Goal: Information Seeking & Learning: Learn about a topic

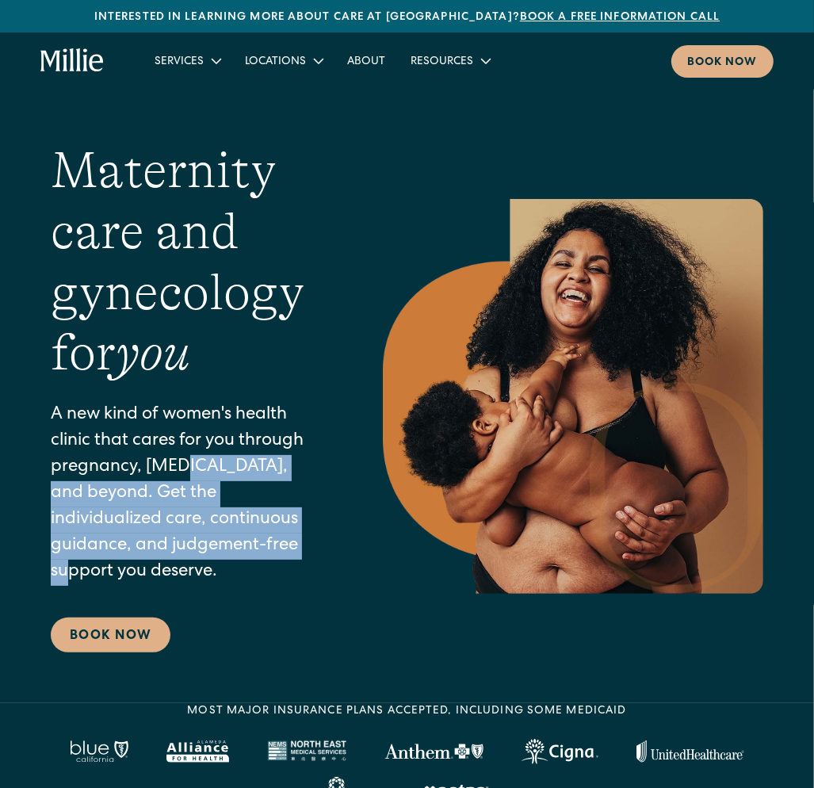
drag, startPoint x: 212, startPoint y: 498, endPoint x: 238, endPoint y: 538, distance: 48.1
click at [238, 538] on p "A new kind of women's health clinic that cares for you through pregnancy, postp…" at bounding box center [185, 494] width 269 height 183
click at [371, 58] on link "About" at bounding box center [365, 61] width 63 height 26
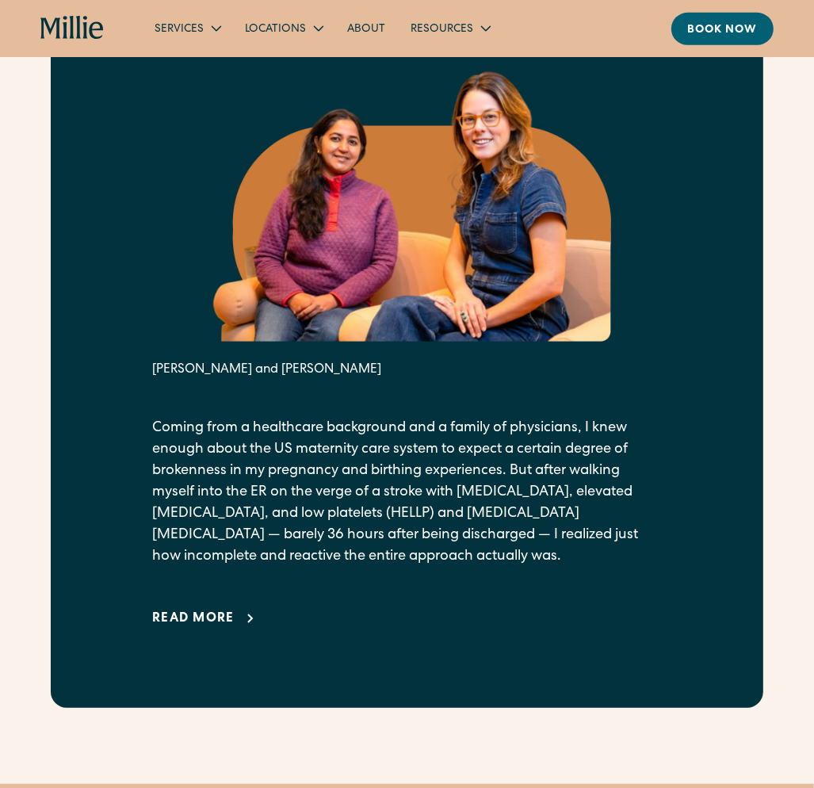
scroll to position [634, 0]
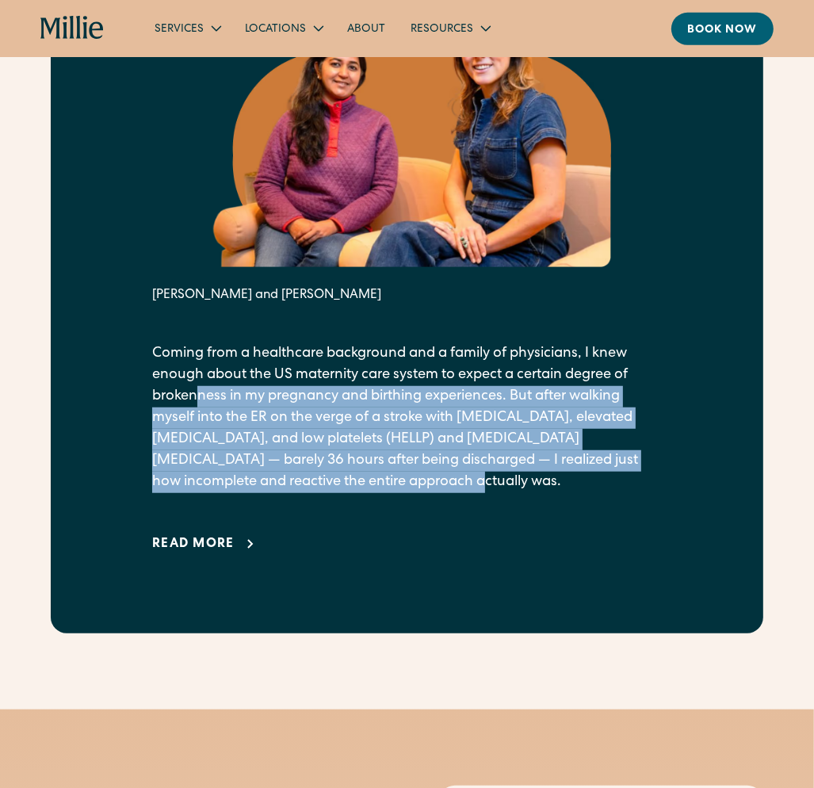
drag, startPoint x: 210, startPoint y: 428, endPoint x: 383, endPoint y: 512, distance: 192.8
click at [383, 493] on p "Coming from a healthcare background and a family of physicians, I knew enough a…" at bounding box center [406, 418] width 509 height 150
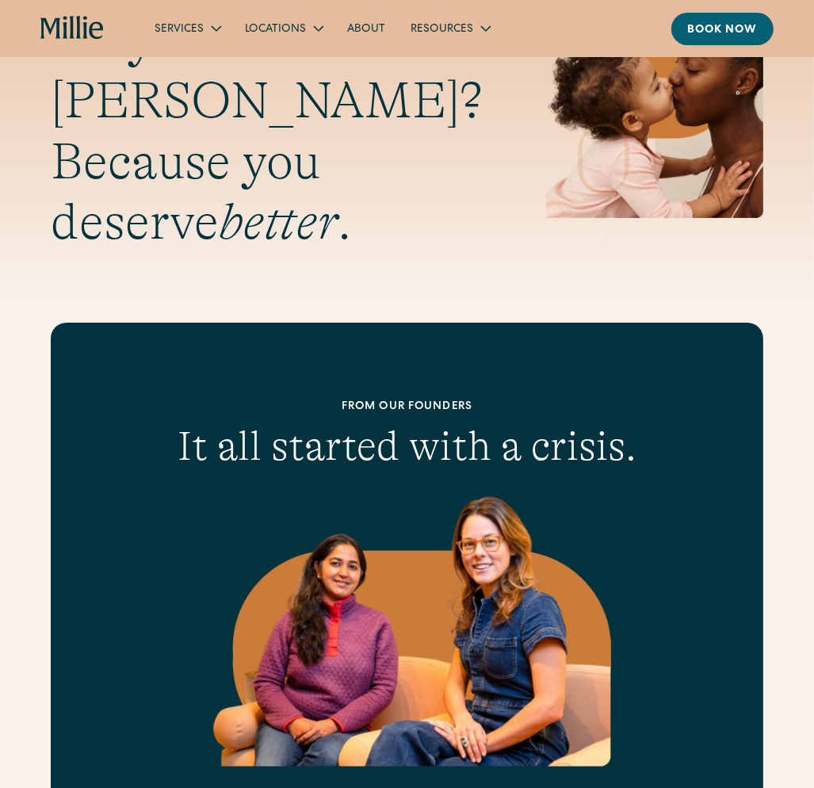
scroll to position [0, 0]
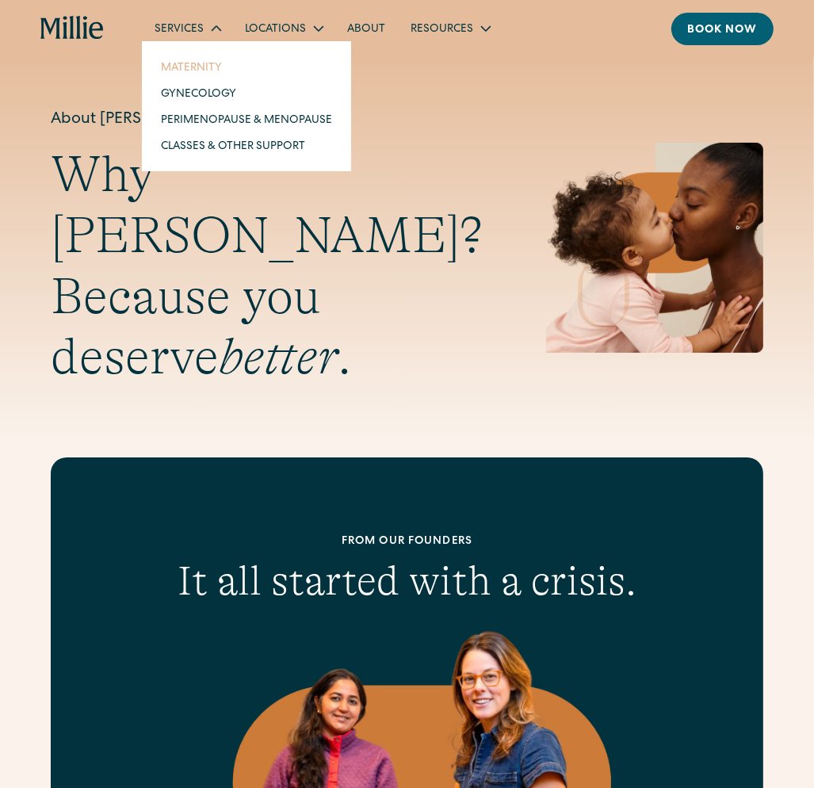
click at [200, 65] on link "Maternity" at bounding box center [246, 67] width 197 height 26
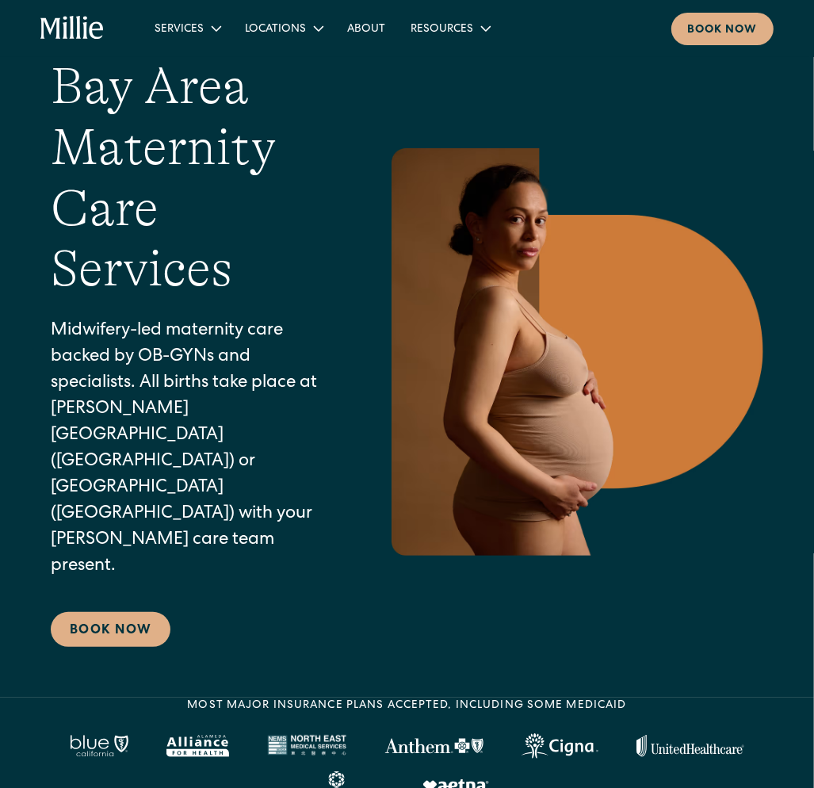
scroll to position [79, 0]
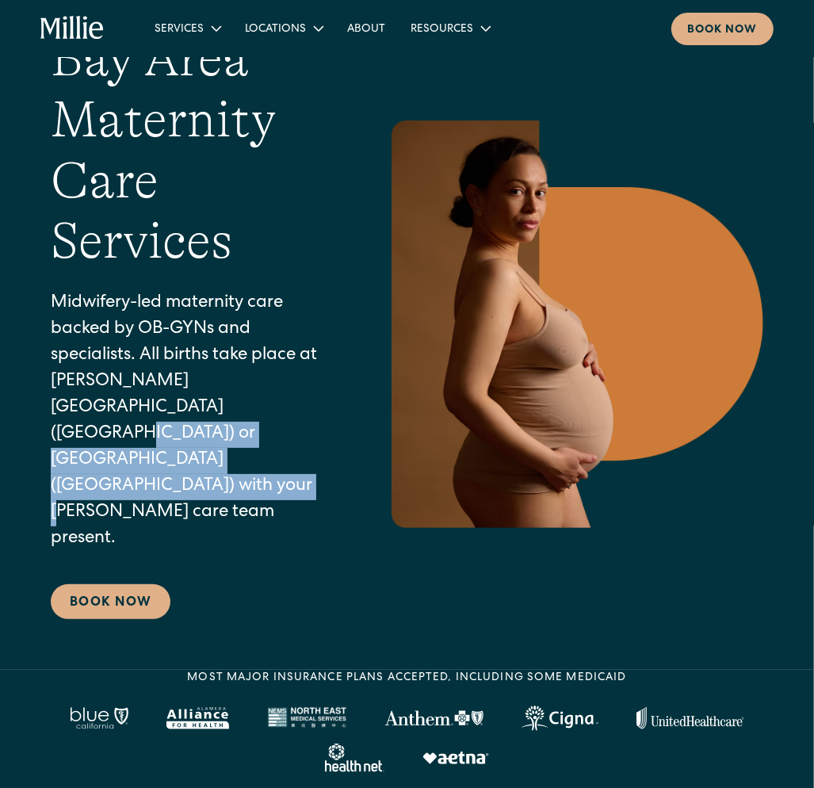
drag, startPoint x: 139, startPoint y: 398, endPoint x: 151, endPoint y: 457, distance: 60.5
click at [151, 457] on p "Midwifery-led maternity care backed by OB-GYNs and specialists. All births take…" at bounding box center [185, 421] width 269 height 261
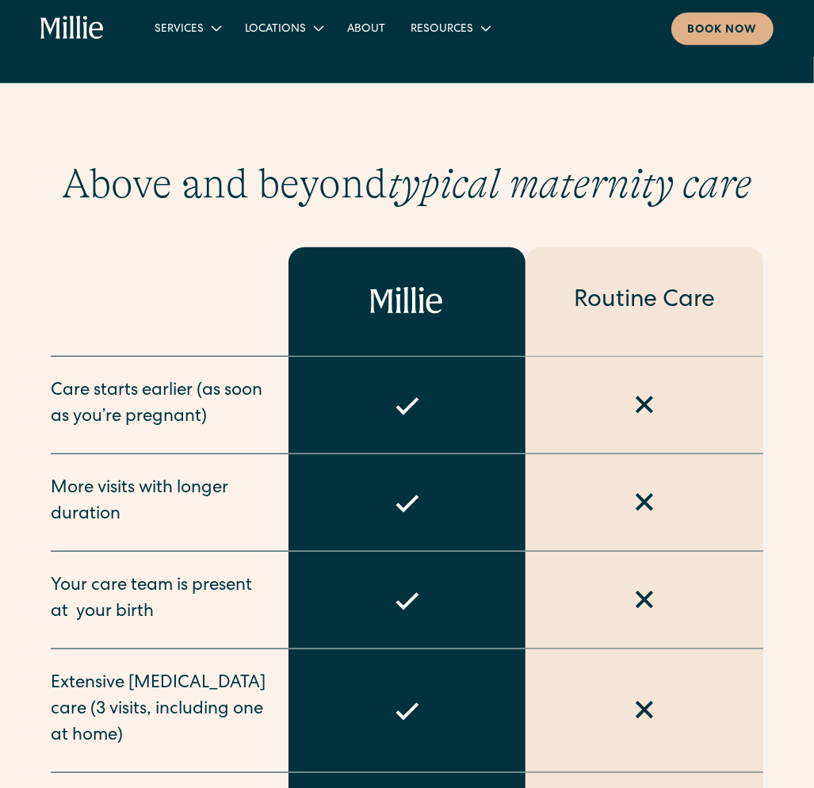
scroll to position [872, 0]
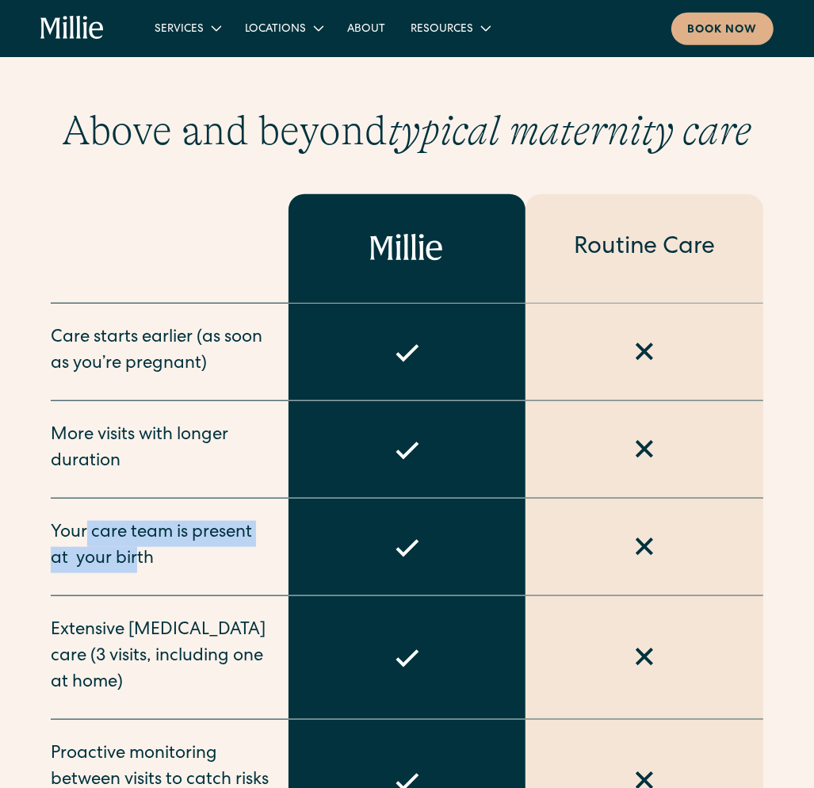
drag, startPoint x: 92, startPoint y: 450, endPoint x: 140, endPoint y: 480, distance: 56.9
click at [140, 521] on div "Your care team is present at  your birth" at bounding box center [160, 547] width 219 height 52
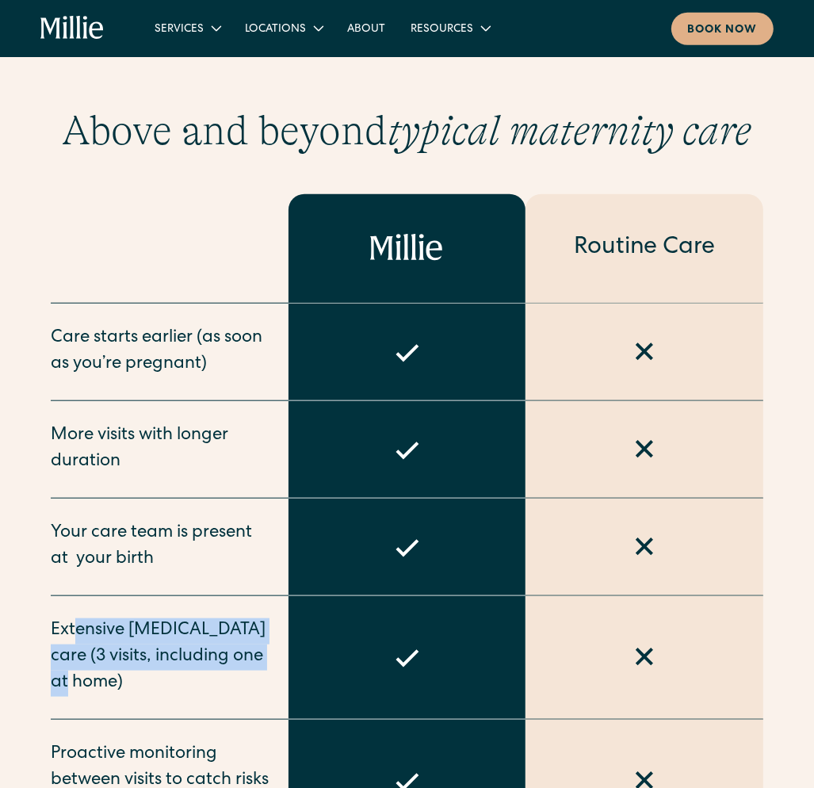
drag, startPoint x: 86, startPoint y: 574, endPoint x: 109, endPoint y: 615, distance: 46.5
click at [109, 618] on div "Extensive [MEDICAL_DATA] care (3 visits, including one at home)" at bounding box center [160, 657] width 219 height 78
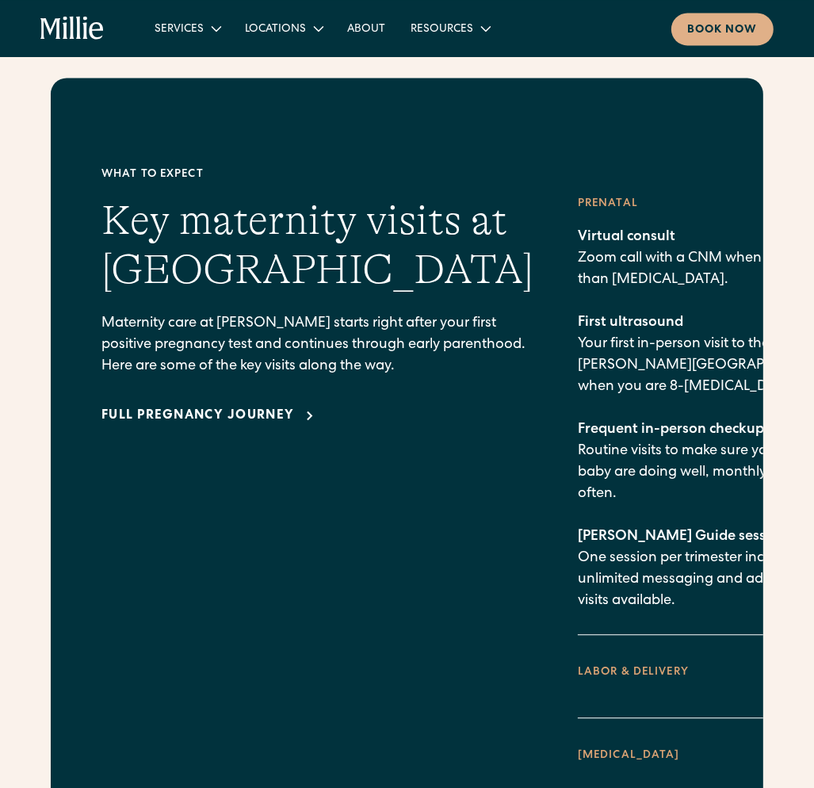
scroll to position [2535, 0]
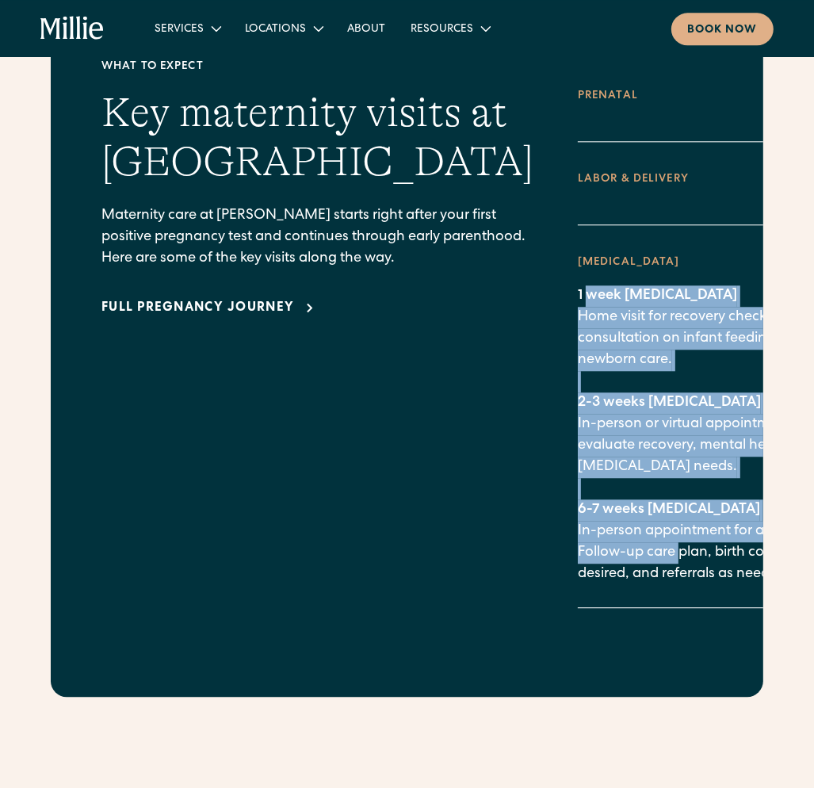
drag, startPoint x: 442, startPoint y: 225, endPoint x: 529, endPoint y: 472, distance: 262.1
click at [578, 479] on p "1 week [MEDICAL_DATA] Home visit for recovery check-in, with consultation on in…" at bounding box center [720, 435] width 284 height 300
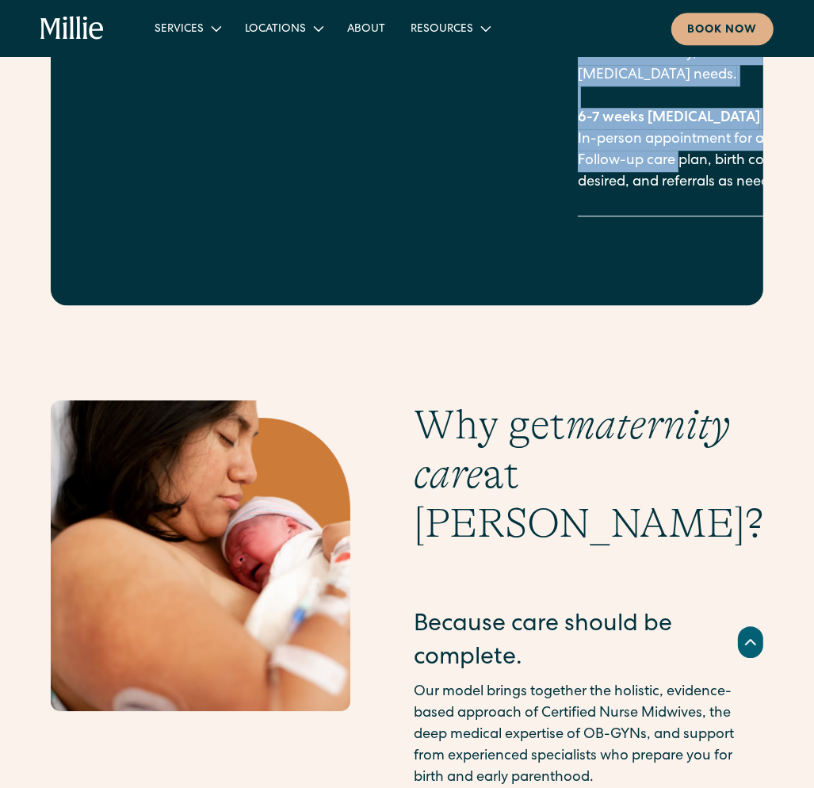
scroll to position [3011, 0]
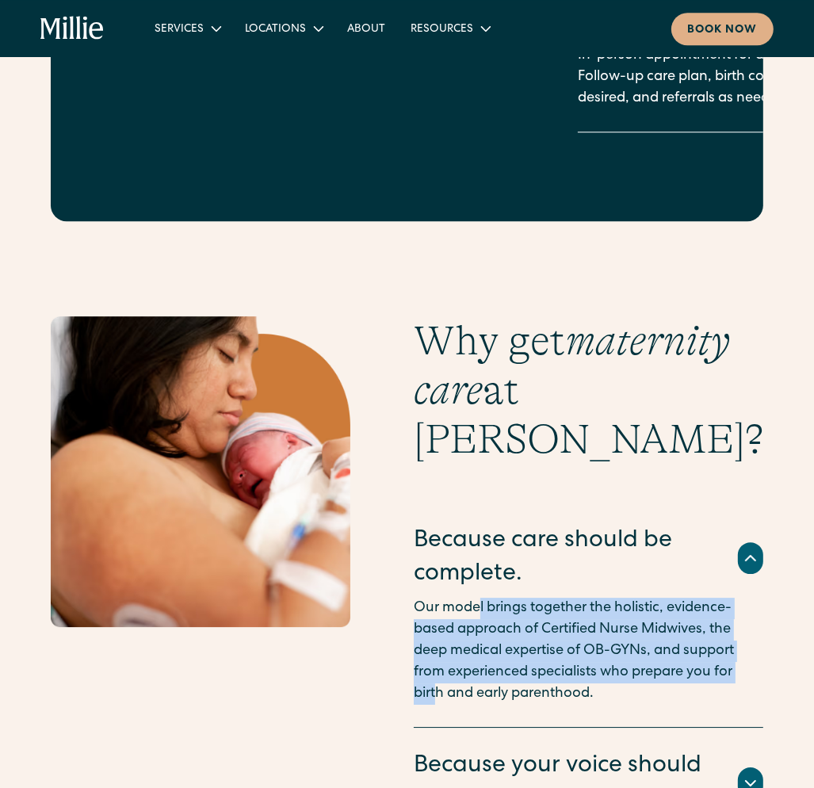
drag, startPoint x: 507, startPoint y: 531, endPoint x: 566, endPoint y: 609, distance: 97.3
click at [566, 609] on p "Our model brings together the holistic, evidence-based approach of Certified Nu…" at bounding box center [576, 650] width 325 height 107
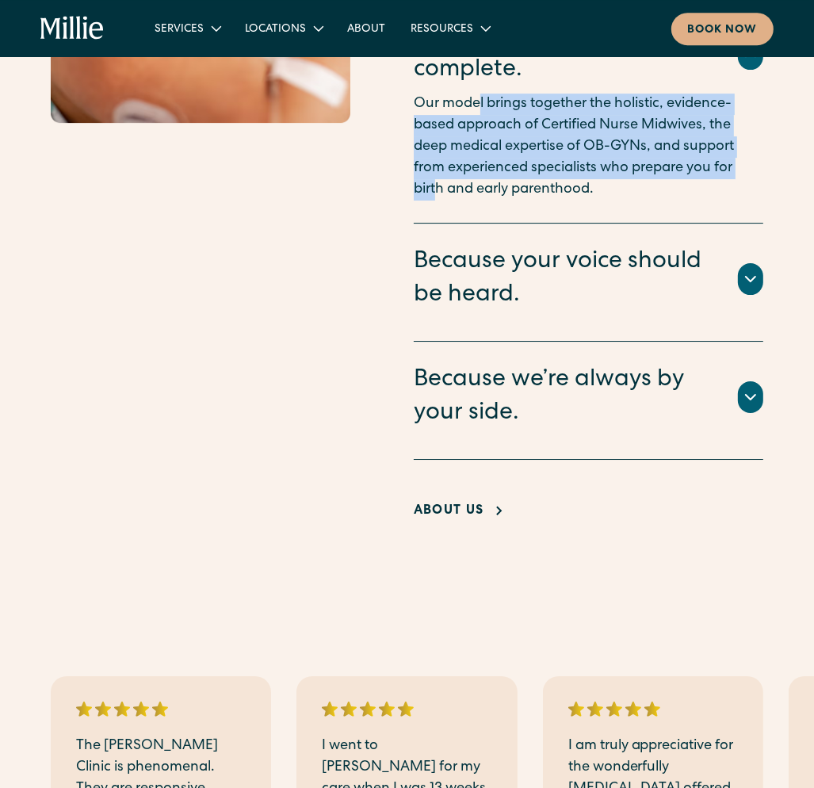
scroll to position [3645, 0]
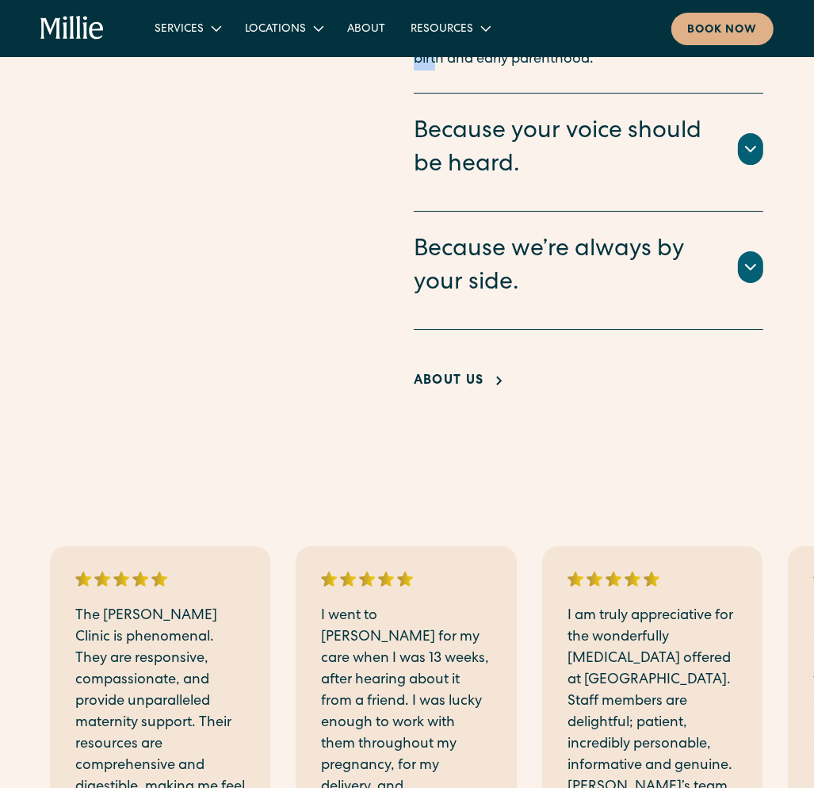
click at [335, 605] on p "I went to [PERSON_NAME] for my care when I was 13 weeks, after hearing about it…" at bounding box center [407, 787] width 170 height 364
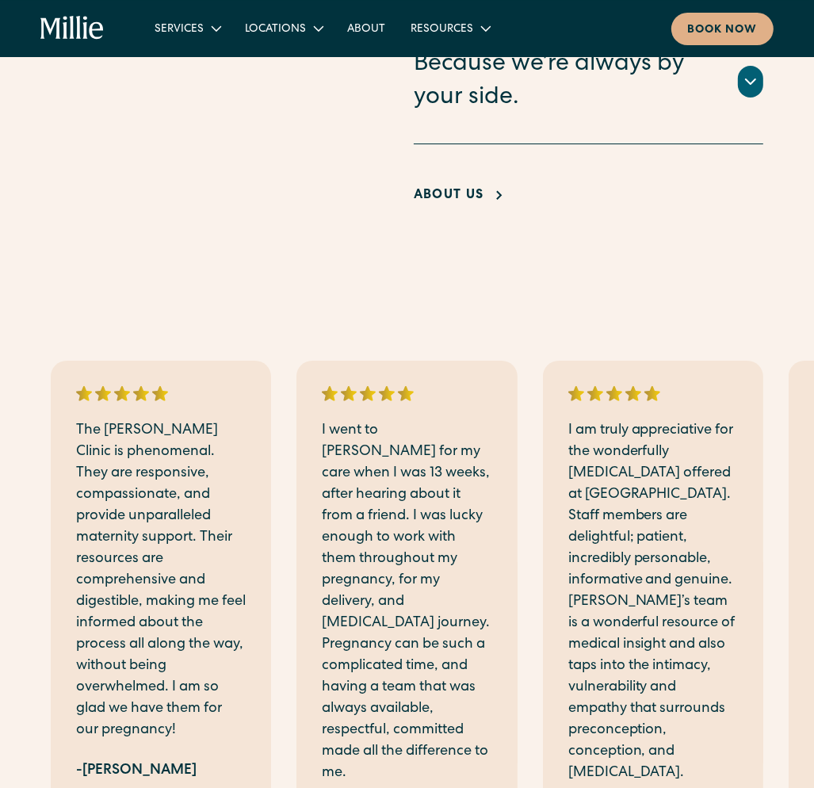
scroll to position [3803, 0]
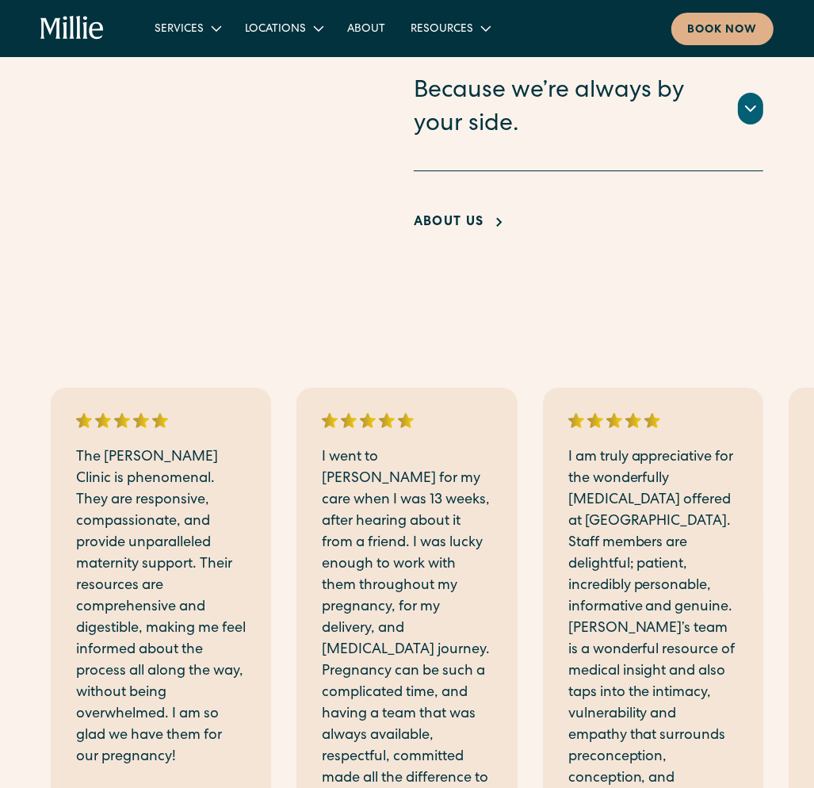
click at [152, 633] on p "The [PERSON_NAME] Clinic is phenomenal. They are responsive, compassionate, and…" at bounding box center [161, 607] width 170 height 321
click at [144, 547] on p "The [PERSON_NAME] Clinic is phenomenal. They are responsive, compassionate, and…" at bounding box center [161, 607] width 170 height 321
click at [620, 564] on p "I am truly appreciative for the wonderfully [MEDICAL_DATA] offered at [GEOGRAPH…" at bounding box center [653, 629] width 170 height 364
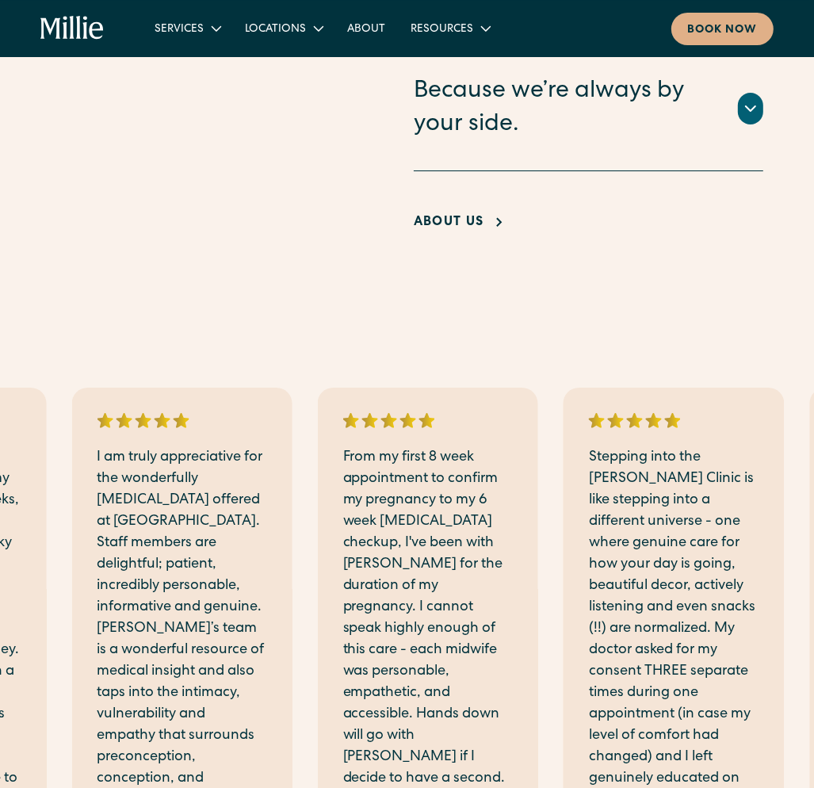
click at [142, 567] on p "I am truly appreciative for the wonderfully [MEDICAL_DATA] offered at [GEOGRAPH…" at bounding box center [182, 629] width 170 height 364
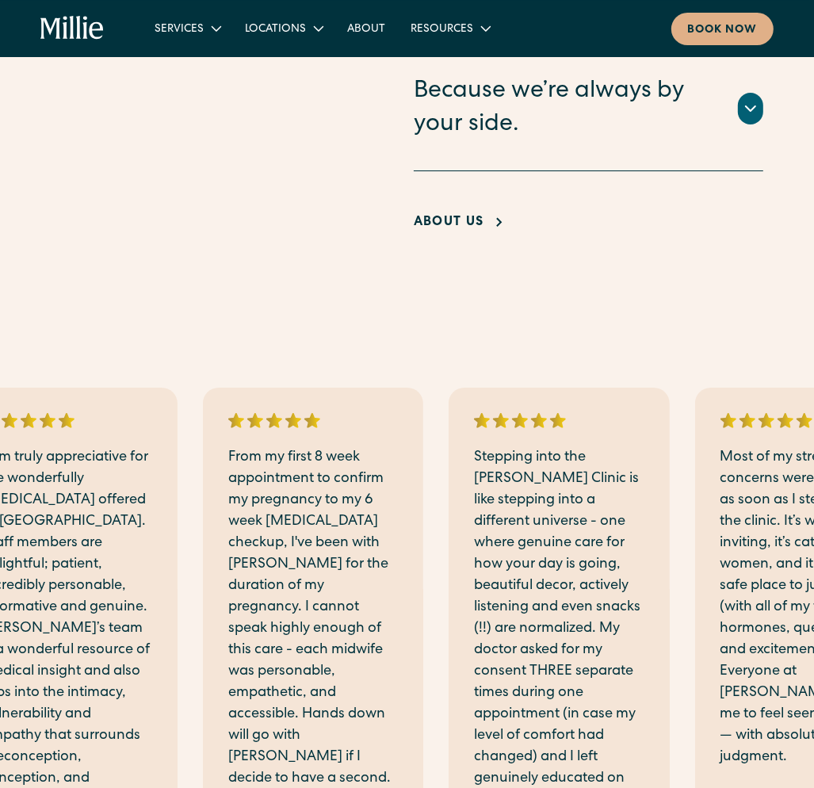
scroll to position [3882, 0]
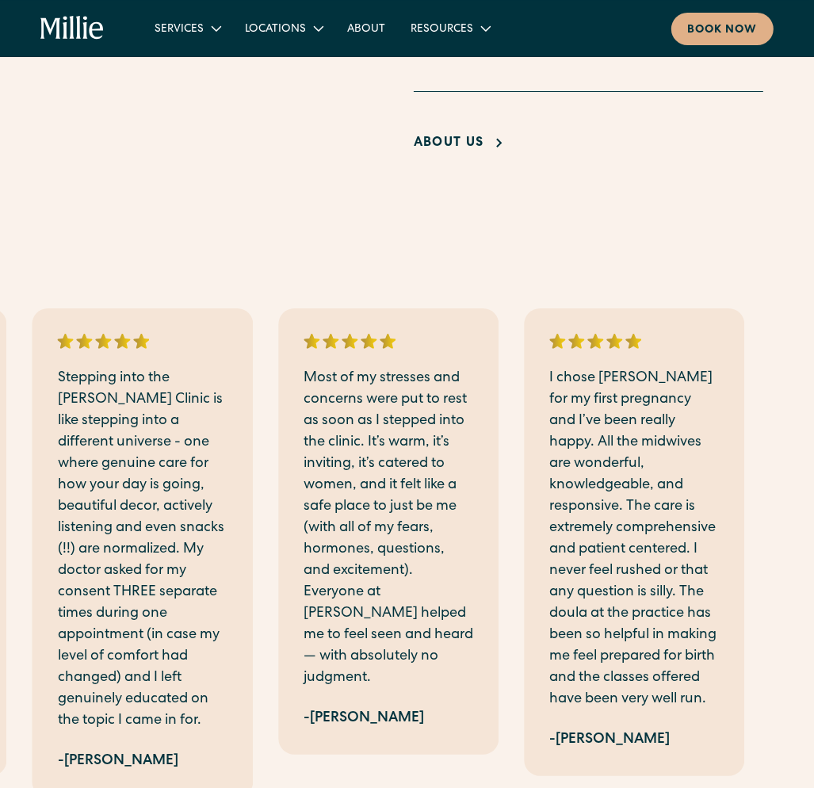
click at [162, 481] on p "Stepping into the [PERSON_NAME] Clinic is like stepping into a different univer…" at bounding box center [143, 550] width 170 height 364
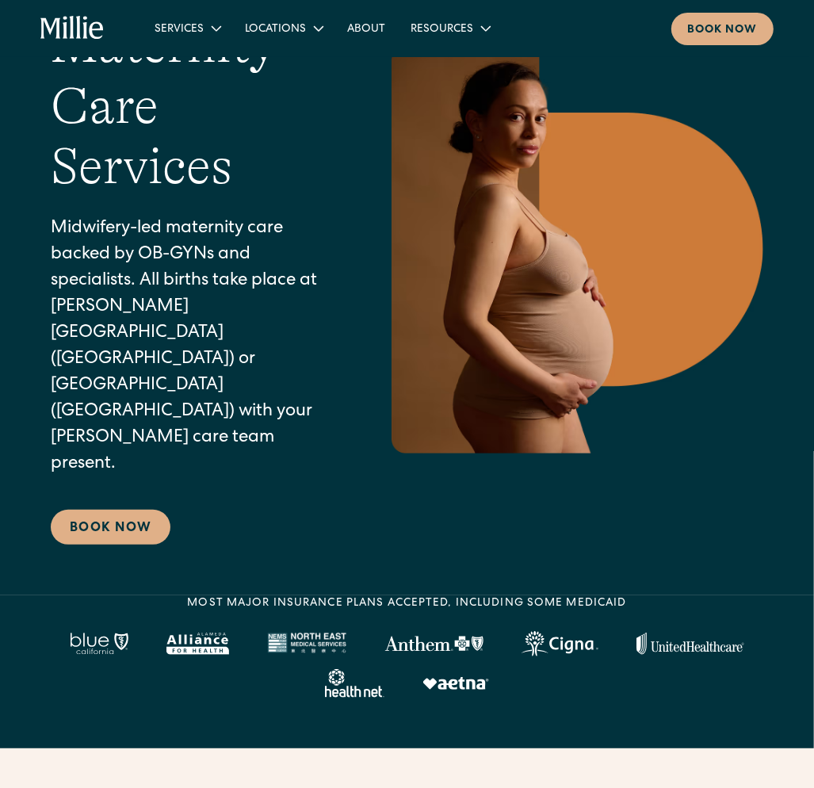
scroll to position [0, 0]
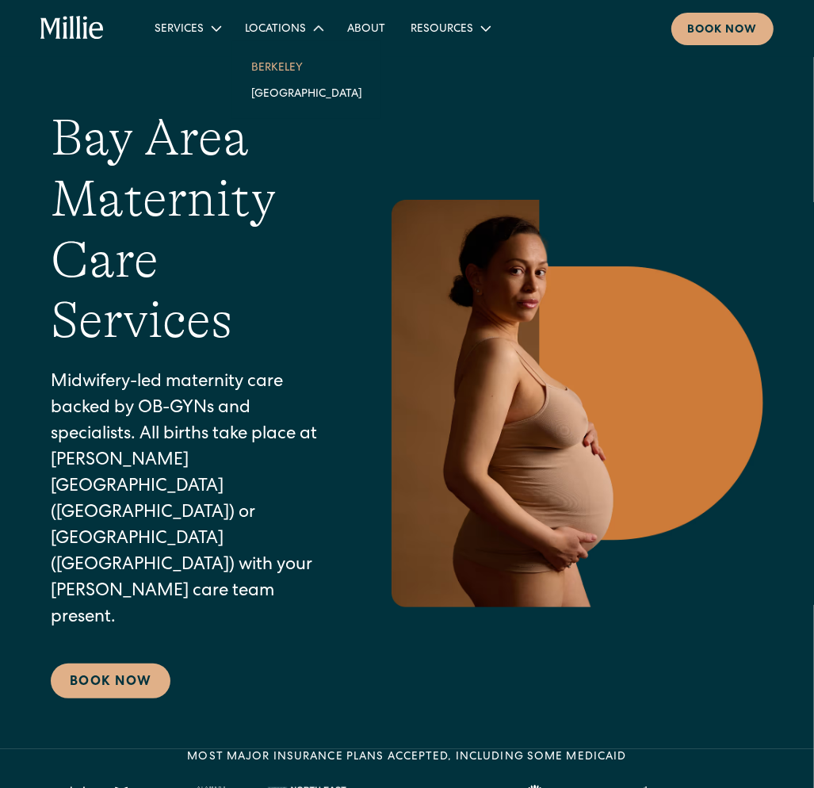
click at [269, 69] on link "Berkeley" at bounding box center [306, 67] width 136 height 26
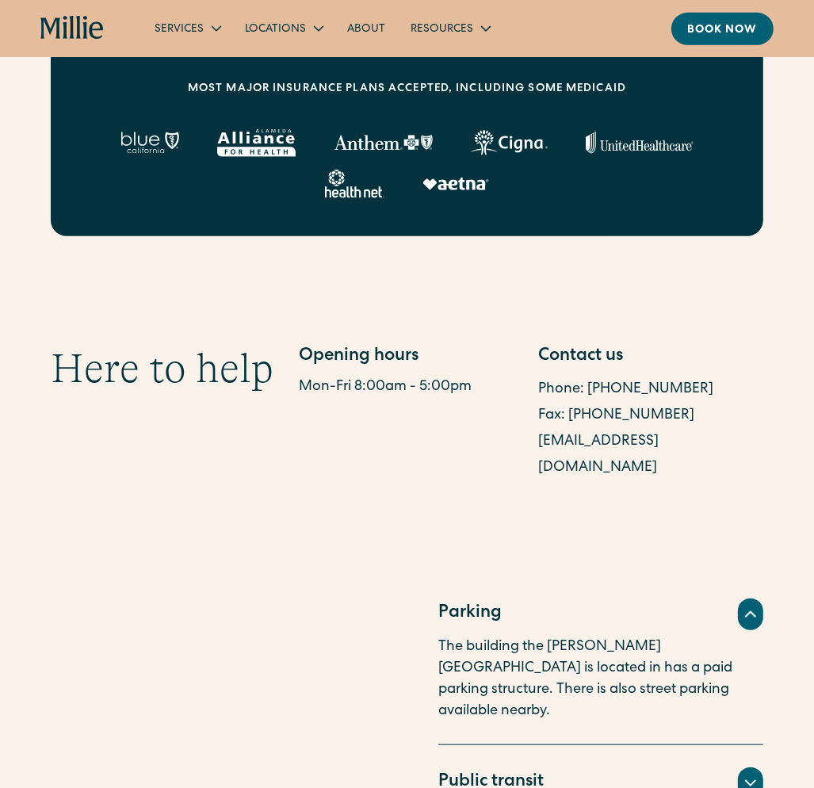
scroll to position [713, 0]
